Goal: Transaction & Acquisition: Subscribe to service/newsletter

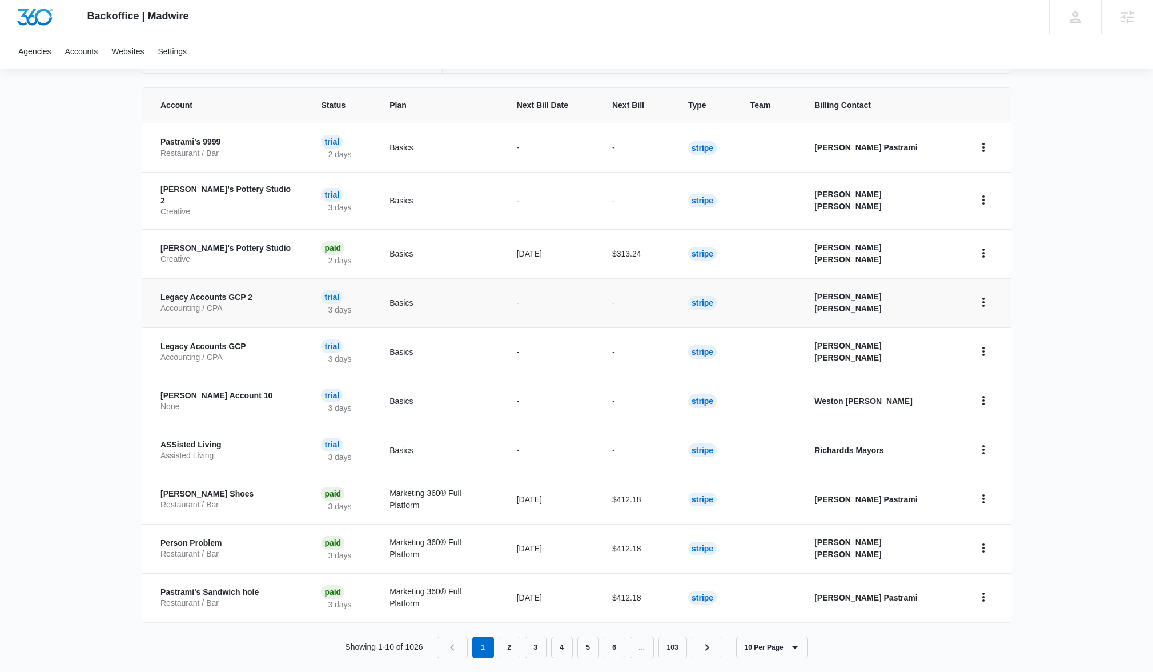
scroll to position [228, 0]
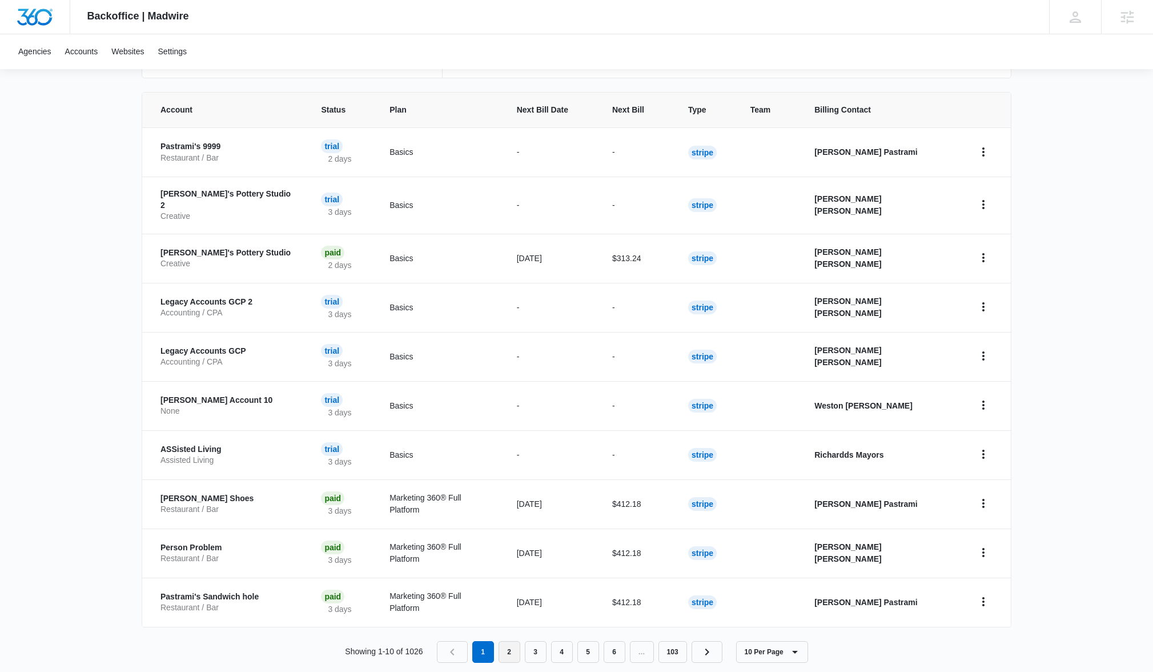
click at [502, 641] on link "2" at bounding box center [510, 652] width 22 height 22
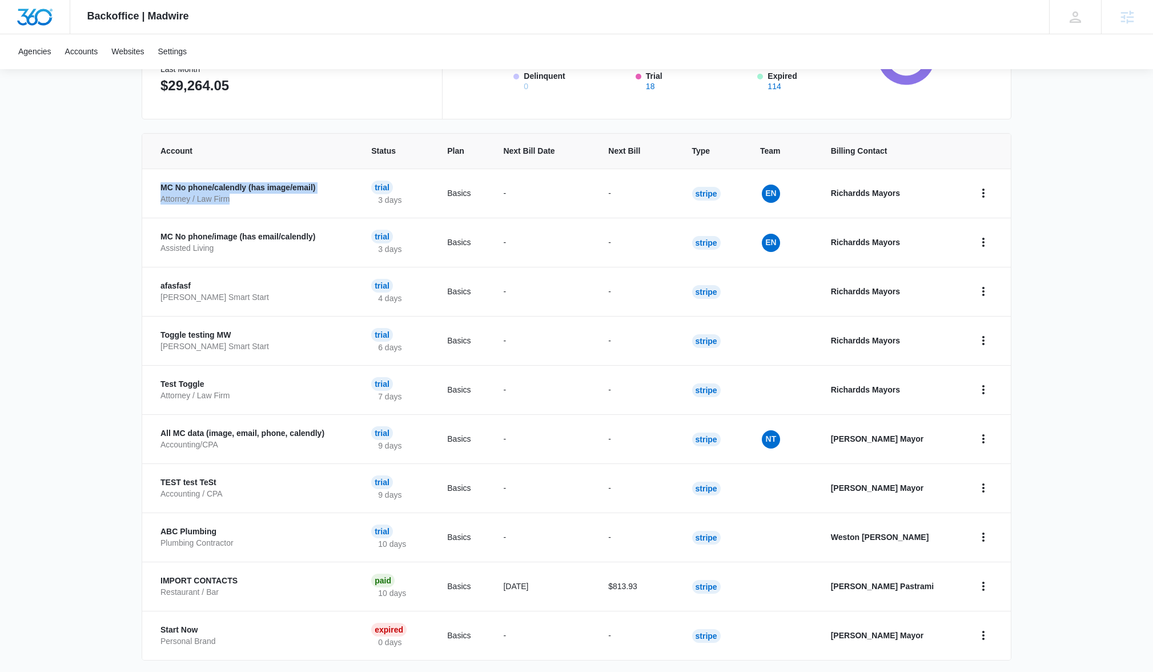
scroll to position [124, 0]
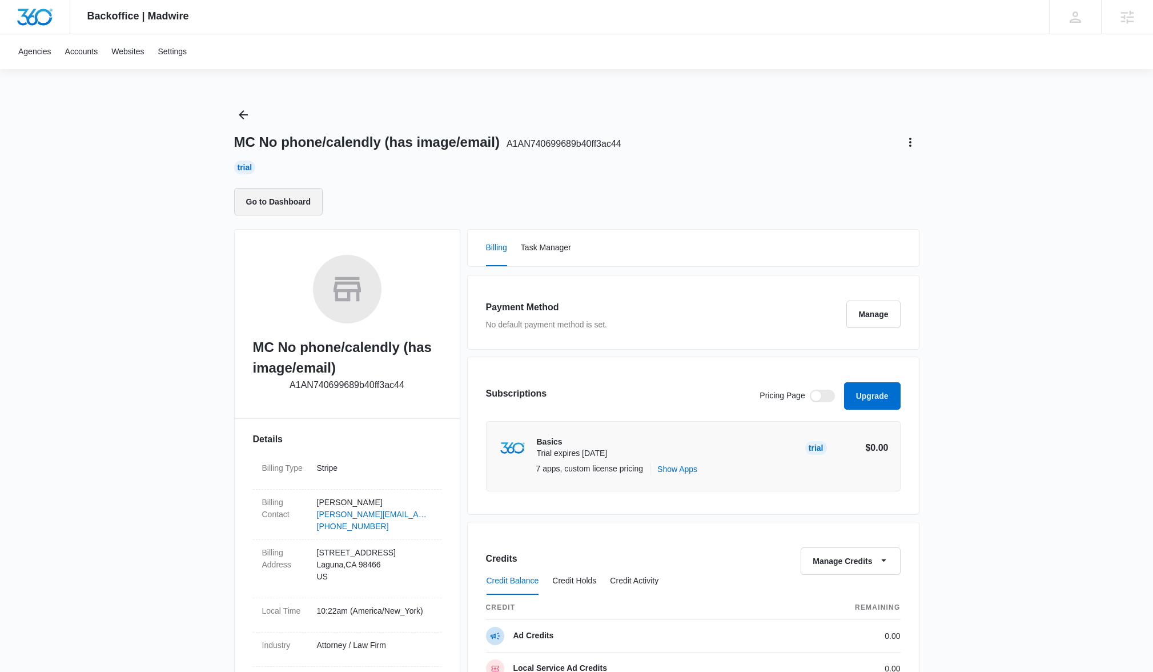
click at [306, 212] on button "Go to Dashboard" at bounding box center [278, 201] width 89 height 27
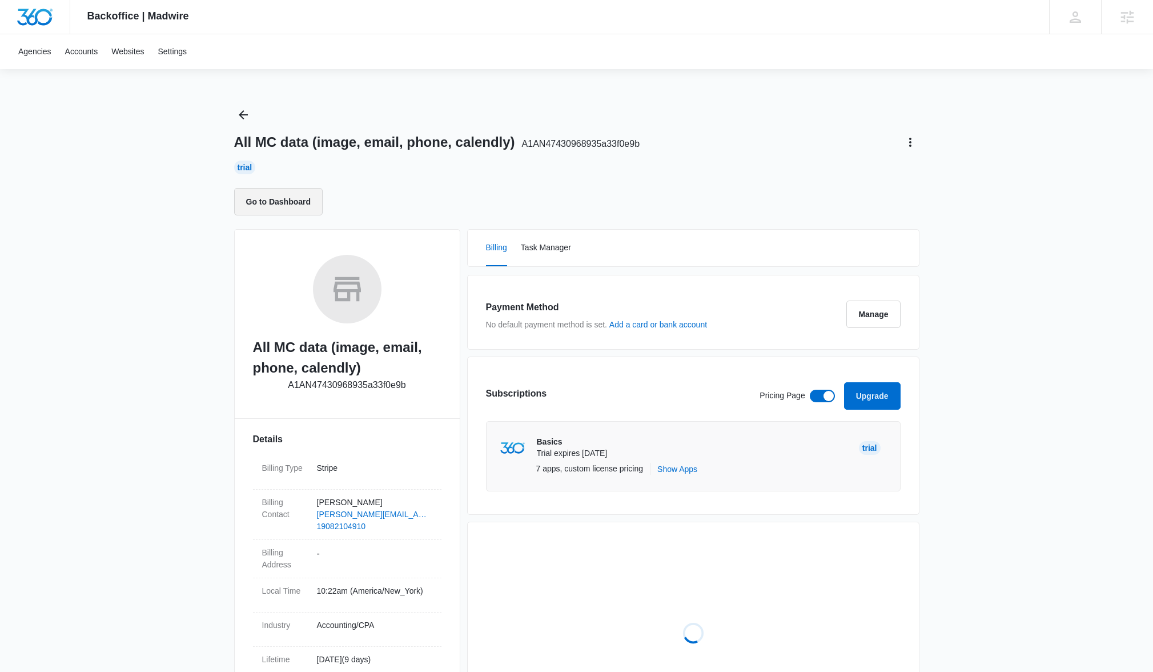
click at [292, 199] on button "Go to Dashboard" at bounding box center [278, 201] width 89 height 27
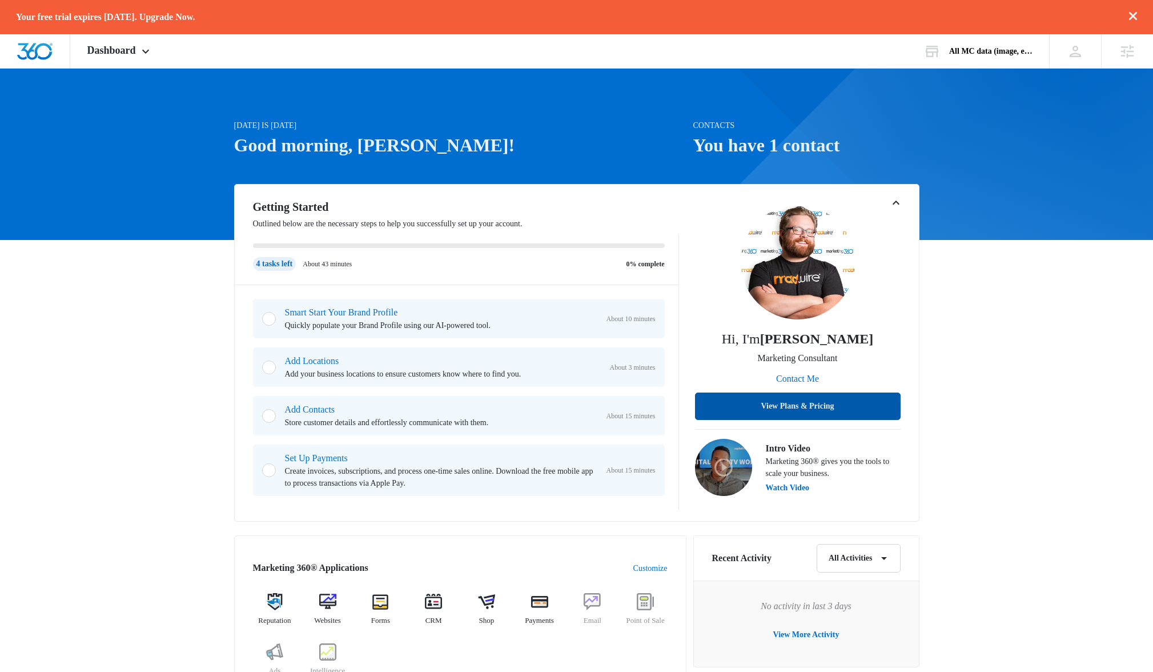
click at [811, 411] on button "View Plans & Pricing" at bounding box center [798, 405] width 206 height 27
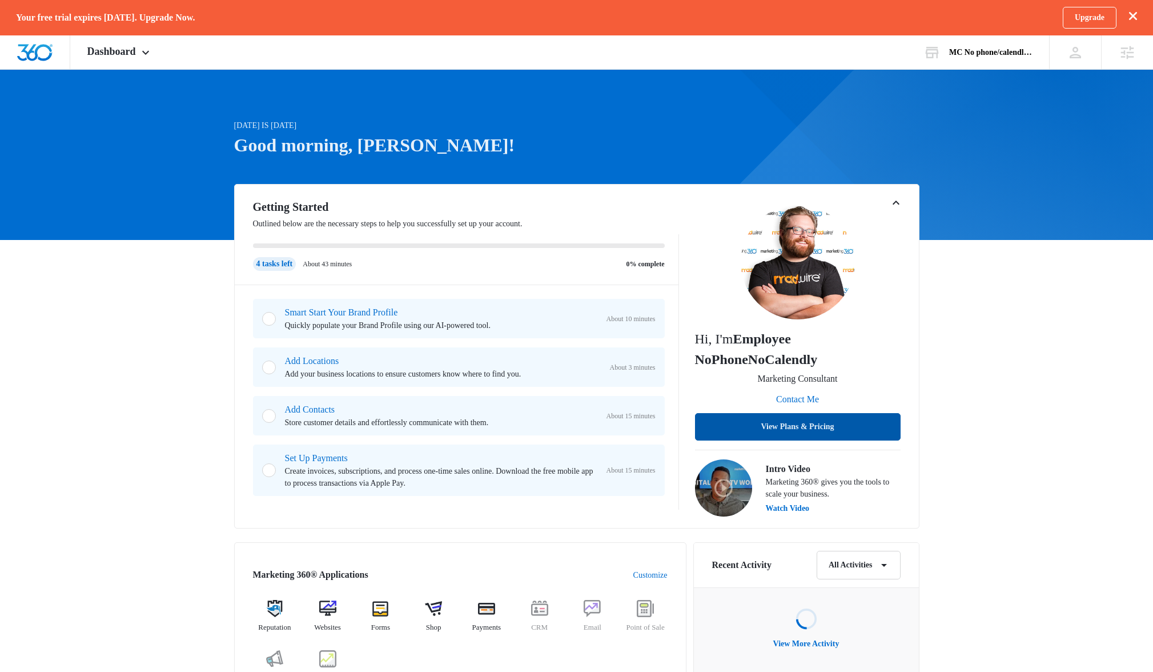
click at [813, 424] on button "View Plans & Pricing" at bounding box center [798, 426] width 206 height 27
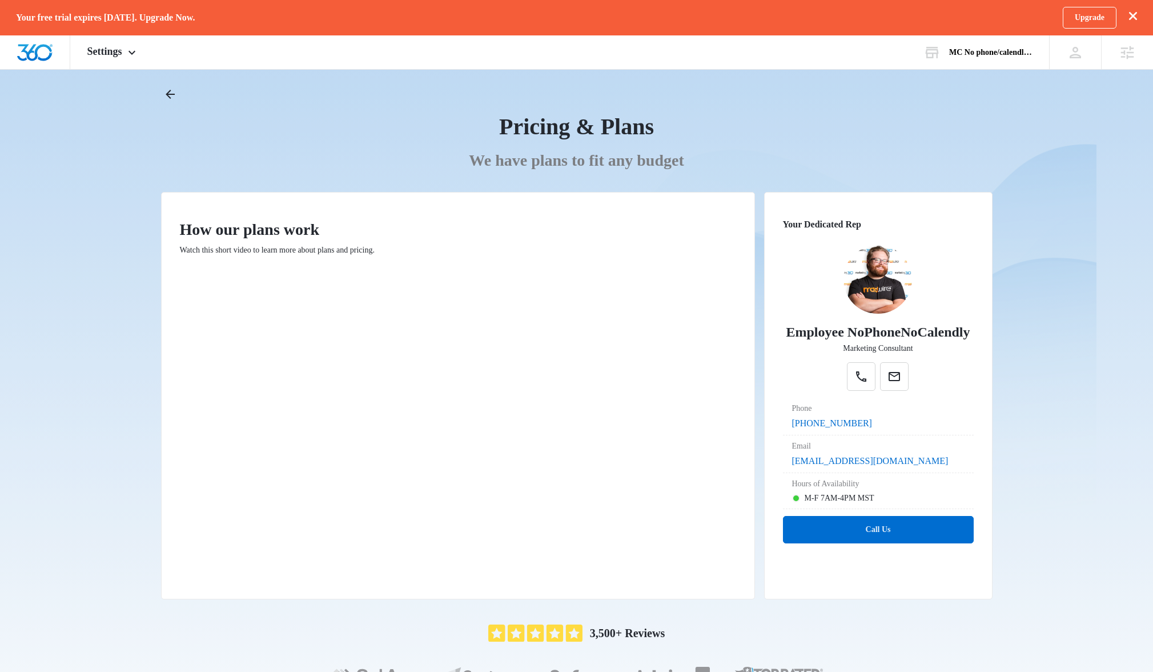
scroll to position [22, 0]
